Goal: Check status: Check status

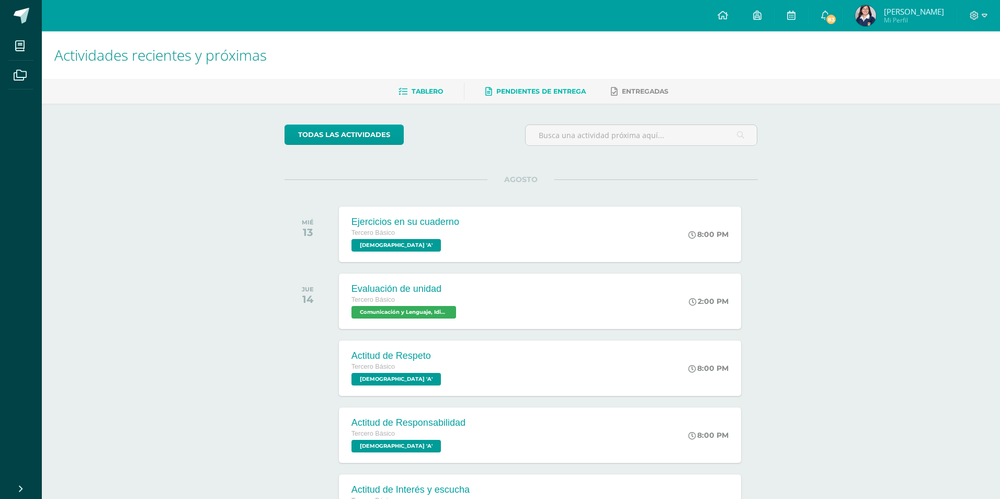
click at [546, 89] on span "Pendientes de entrega" at bounding box center [540, 91] width 89 height 8
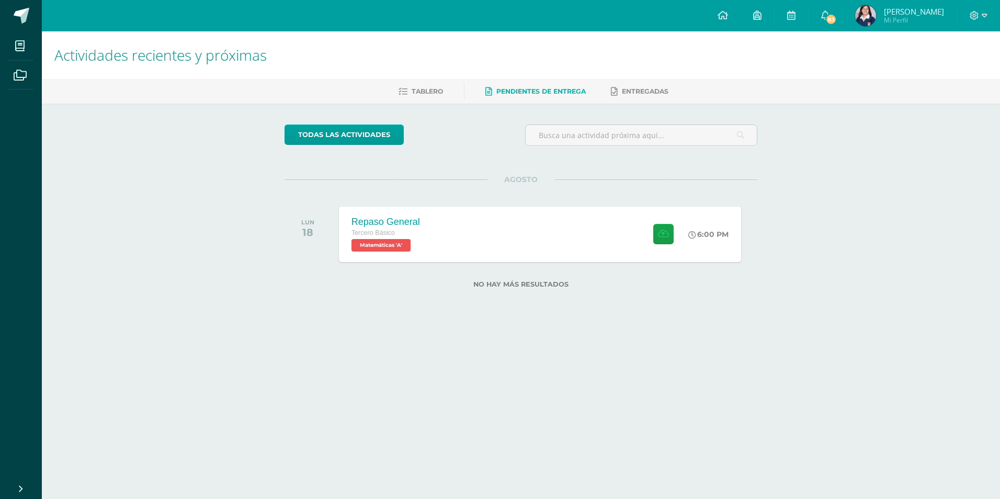
click at [510, 88] on span "Pendientes de entrega" at bounding box center [540, 91] width 89 height 8
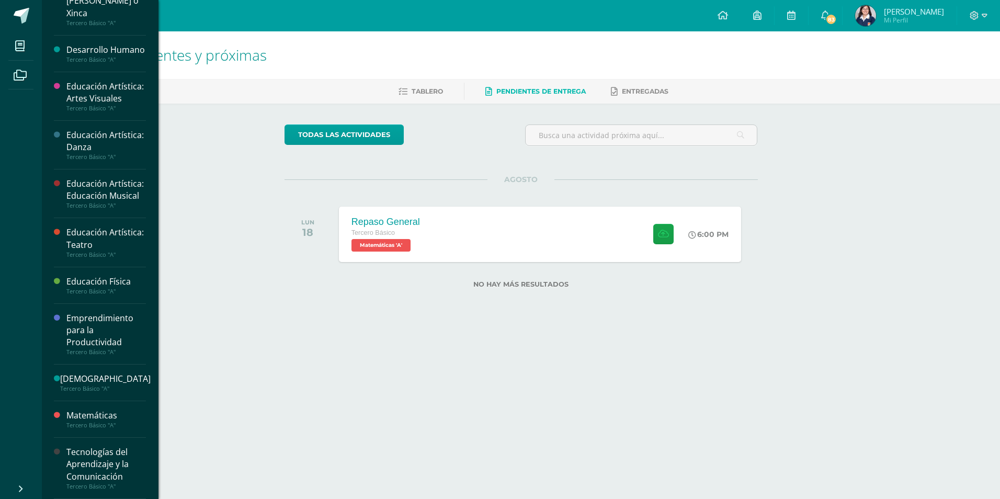
scroll to position [329, 0]
click at [99, 462] on div "Tecnologías del Aprendizaje y la Comunicación" at bounding box center [105, 464] width 79 height 36
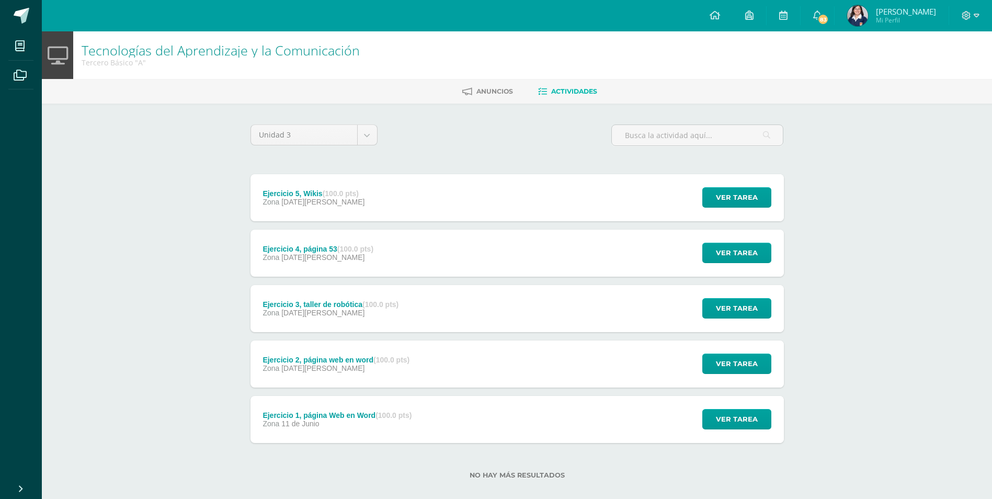
click at [539, 190] on div "Ejercicio 5, Wikis (100.0 pts) Zona [DATE][PERSON_NAME] Ver tarea Ejercicio 5, …" at bounding box center [516, 197] width 533 height 47
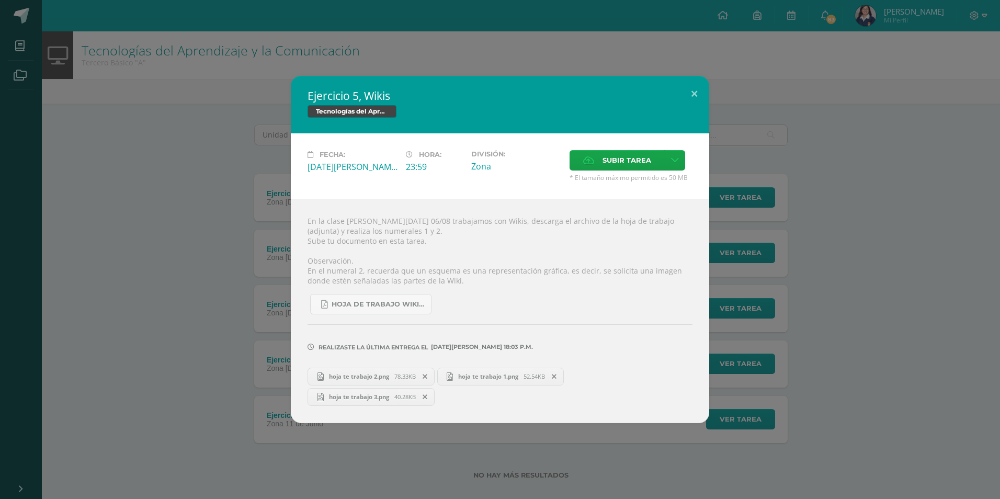
click at [187, 297] on div "Ejercicio 5, Wikis Tecnologías del Aprendizaje y la Comunicación Fecha: [DATE][…" at bounding box center [499, 249] width 991 height 347
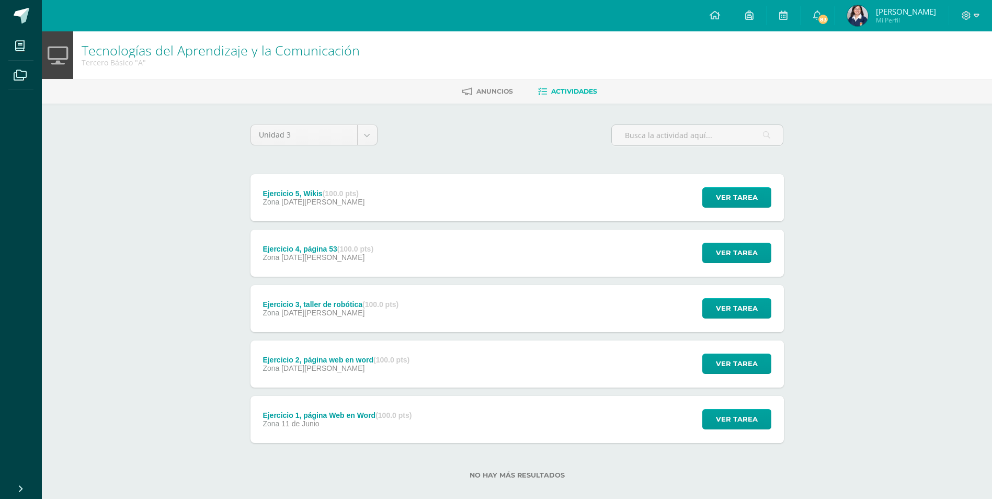
click at [510, 368] on div "Ejercicio 2, página web en word (100.0 pts) Zona [DATE][PERSON_NAME] Ver tarea …" at bounding box center [516, 363] width 533 height 47
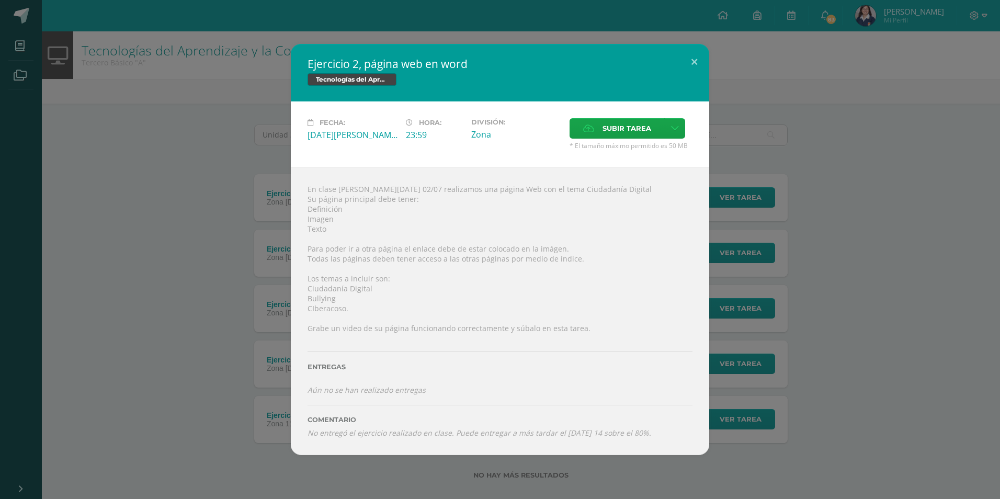
click at [977, 311] on div "Ejercicio 2, página web en word Tecnologías del Aprendizaje y la Comunicación F…" at bounding box center [499, 249] width 991 height 410
